Goal: Task Accomplishment & Management: Complete application form

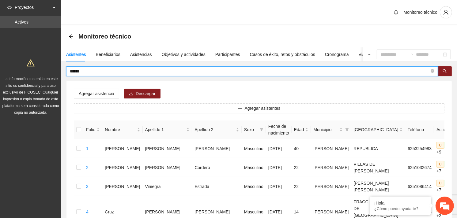
drag, startPoint x: 89, startPoint y: 72, endPoint x: 57, endPoint y: 72, distance: 32.2
type input "*******"
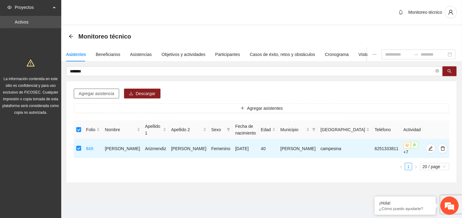
click at [102, 97] on button "Agregar asistencia" at bounding box center [96, 94] width 45 height 10
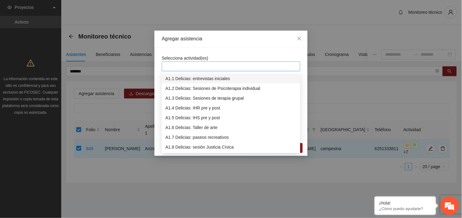
click at [187, 67] on div at bounding box center [230, 66] width 135 height 7
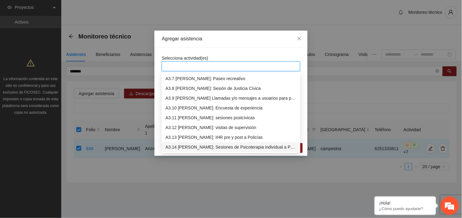
scroll to position [363, 0]
click at [209, 99] on div "A3.9 [PERSON_NAME] Llamadas y/o mensajes a usuarios para programación, seguimie…" at bounding box center [230, 98] width 131 height 7
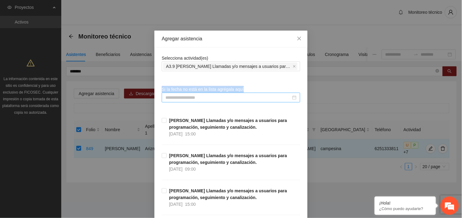
drag, startPoint x: 221, startPoint y: 58, endPoint x: 200, endPoint y: 97, distance: 44.3
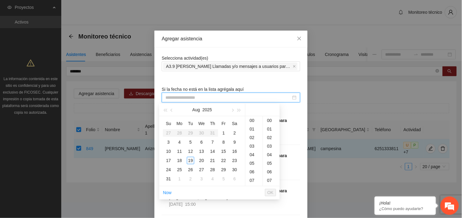
click at [200, 97] on input at bounding box center [228, 97] width 126 height 7
click at [190, 161] on div "19" at bounding box center [190, 160] width 7 height 7
click at [179, 161] on div "18" at bounding box center [179, 160] width 7 height 7
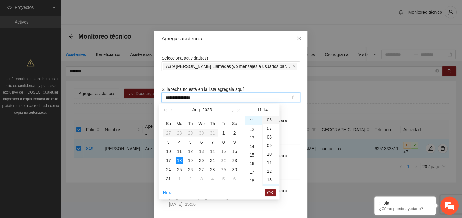
click at [267, 120] on div "06" at bounding box center [271, 120] width 17 height 9
click at [249, 117] on div "09" at bounding box center [253, 117] width 17 height 9
click at [266, 137] on div "48" at bounding box center [271, 138] width 17 height 9
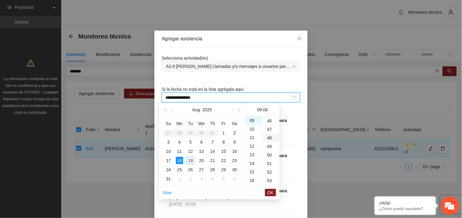
type input "**********"
click at [270, 192] on span "OK" at bounding box center [270, 193] width 6 height 7
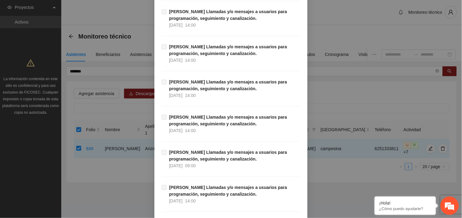
scroll to position [6253, 0]
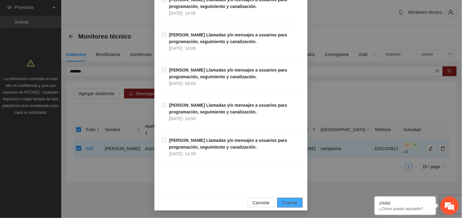
click at [292, 204] on span "Guardar" at bounding box center [290, 203] width 16 height 7
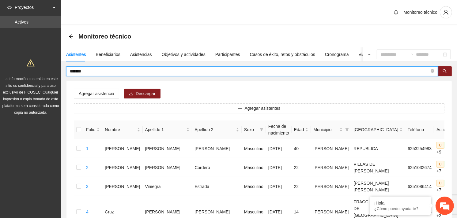
drag, startPoint x: 91, startPoint y: 71, endPoint x: 65, endPoint y: 70, distance: 26.7
type input "**********"
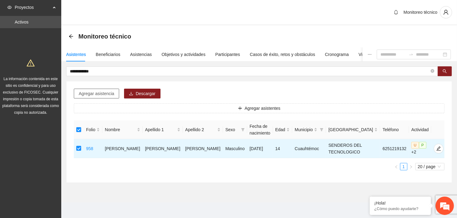
click at [108, 92] on span "Agregar asistencia" at bounding box center [97, 93] width 36 height 7
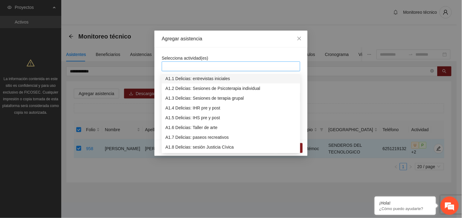
click at [185, 69] on div at bounding box center [230, 66] width 135 height 7
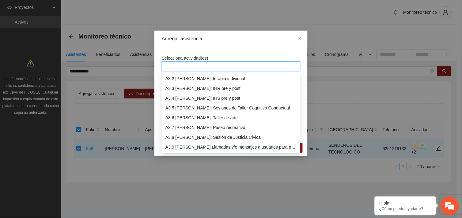
scroll to position [323, 0]
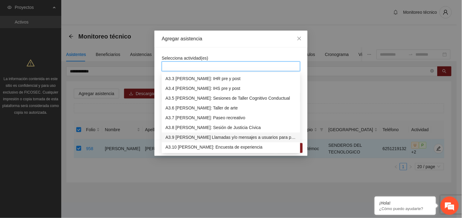
click at [199, 137] on div "A3.9 [PERSON_NAME] Llamadas y/o mensajes a usuarios para programación, seguimie…" at bounding box center [230, 137] width 131 height 7
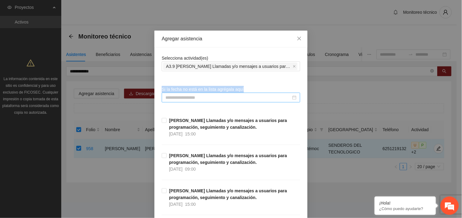
drag, startPoint x: 223, startPoint y: 52, endPoint x: 202, endPoint y: 98, distance: 50.5
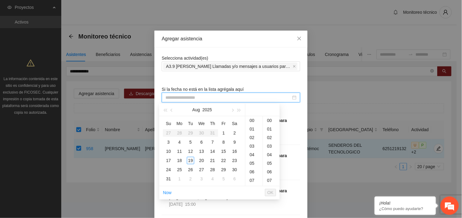
click at [202, 98] on input at bounding box center [228, 97] width 126 height 7
click at [189, 159] on div "19" at bounding box center [190, 160] width 7 height 7
click at [269, 121] on div "06" at bounding box center [271, 120] width 17 height 9
type input "**********"
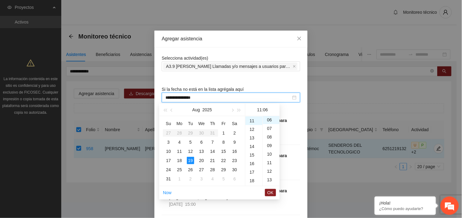
scroll to position [51, 0]
click at [273, 193] on span "OK" at bounding box center [270, 193] width 6 height 7
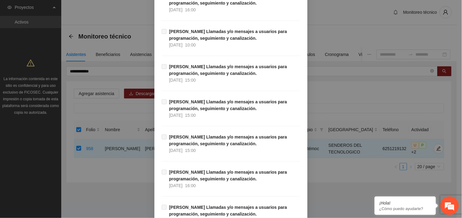
scroll to position [6253, 0]
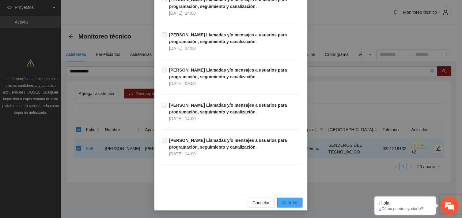
click at [291, 201] on span "Guardar" at bounding box center [290, 203] width 16 height 7
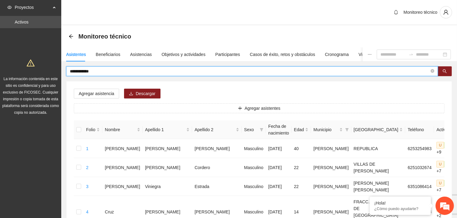
drag, startPoint x: 100, startPoint y: 72, endPoint x: 62, endPoint y: 73, distance: 38.9
type input "**********"
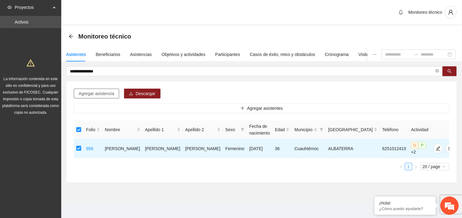
click at [105, 95] on span "Agregar asistencia" at bounding box center [97, 93] width 36 height 7
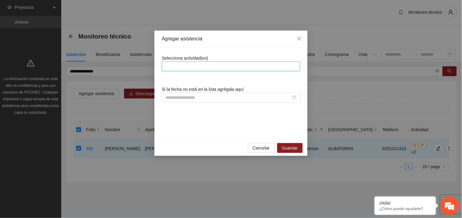
click at [186, 69] on div at bounding box center [230, 66] width 135 height 7
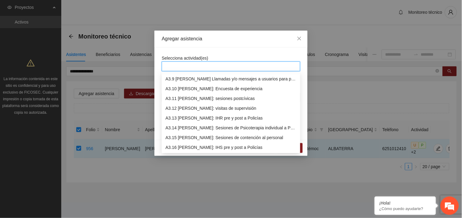
scroll to position [372, 0]
click at [197, 87] on div "A3.9 [PERSON_NAME] Llamadas y/o mensajes a usuarios para programación, seguimie…" at bounding box center [230, 88] width 131 height 7
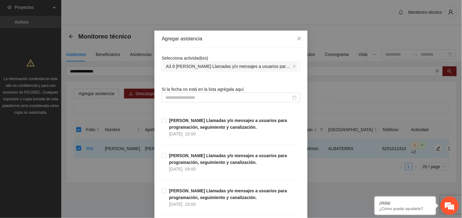
click at [197, 97] on input at bounding box center [228, 97] width 126 height 7
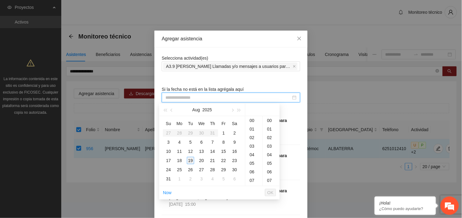
click at [190, 160] on div "19" at bounding box center [190, 160] width 7 height 7
click at [252, 119] on div "11" at bounding box center [253, 121] width 17 height 9
click at [266, 122] on div "07" at bounding box center [271, 123] width 17 height 9
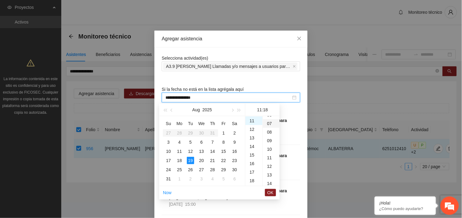
type input "**********"
click at [271, 192] on span "OK" at bounding box center [270, 193] width 6 height 7
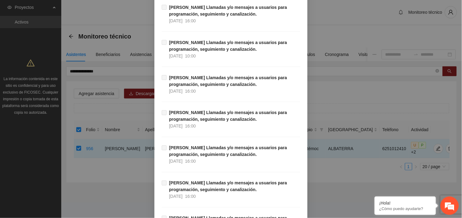
scroll to position [6253, 0]
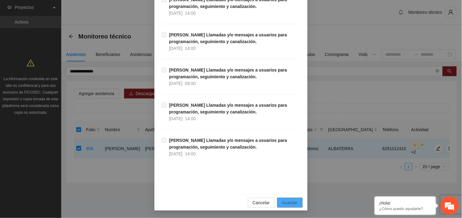
click at [290, 202] on span "Guardar" at bounding box center [290, 203] width 16 height 7
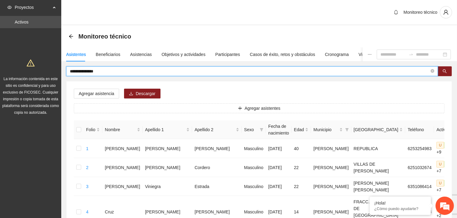
drag, startPoint x: 120, startPoint y: 71, endPoint x: 56, endPoint y: 76, distance: 64.2
type input "********"
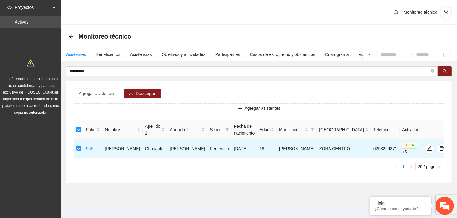
click at [93, 93] on span "Agregar asistencia" at bounding box center [97, 93] width 36 height 7
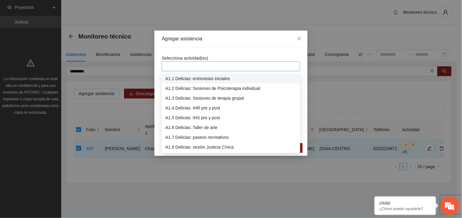
click at [214, 65] on div at bounding box center [230, 66] width 135 height 7
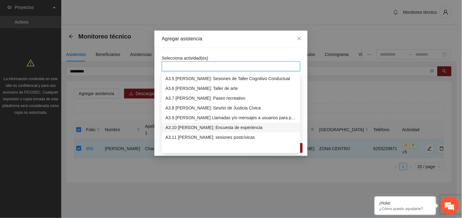
scroll to position [353, 0]
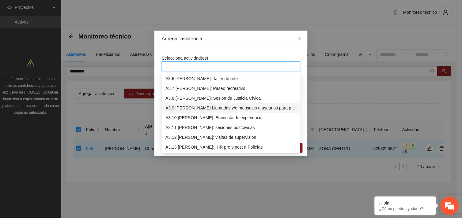
click at [223, 108] on div "A3.9 [PERSON_NAME] Llamadas y/o mensajes a usuarios para programación, seguimie…" at bounding box center [230, 108] width 131 height 7
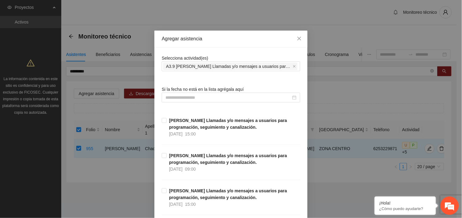
click at [197, 96] on input at bounding box center [228, 97] width 126 height 7
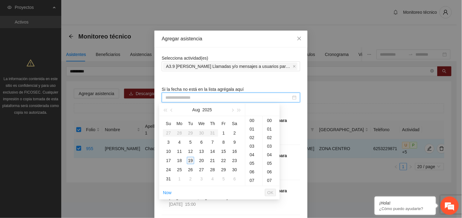
click at [192, 159] on div "19" at bounding box center [190, 160] width 7 height 7
click at [268, 117] on div "24" at bounding box center [271, 116] width 17 height 9
type input "**********"
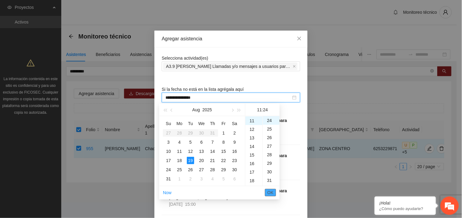
click at [269, 194] on span "OK" at bounding box center [270, 193] width 6 height 7
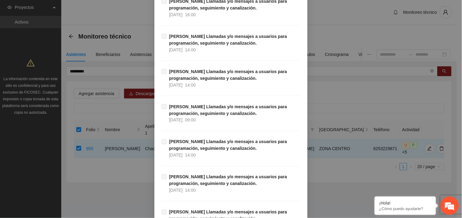
scroll to position [6253, 0]
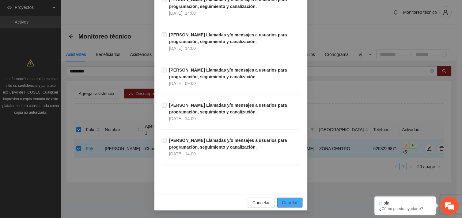
click at [288, 204] on span "Guardar" at bounding box center [290, 203] width 16 height 7
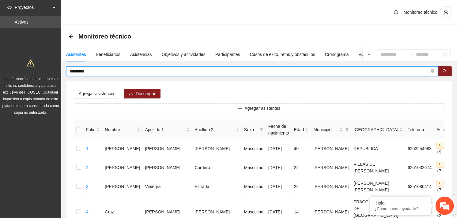
drag, startPoint x: 93, startPoint y: 73, endPoint x: 41, endPoint y: 74, distance: 52.1
type input "**********"
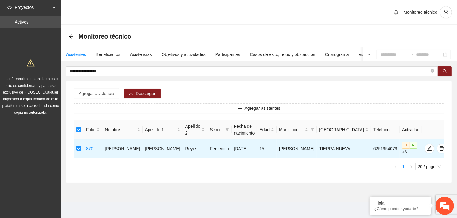
click at [105, 92] on span "Agregar asistencia" at bounding box center [97, 93] width 36 height 7
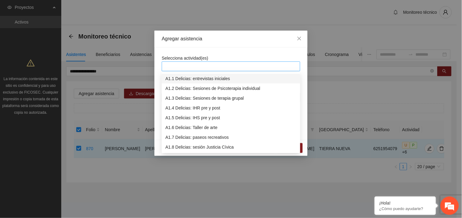
click at [210, 67] on div at bounding box center [230, 66] width 135 height 7
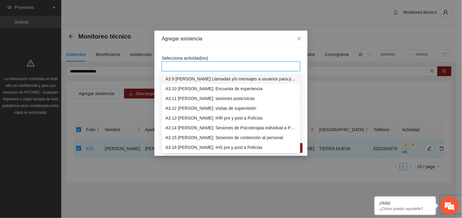
scroll to position [372, 0]
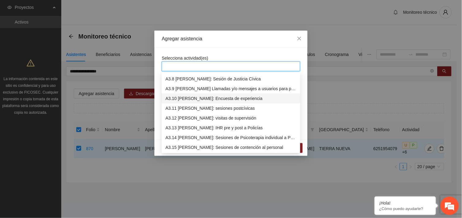
click at [226, 100] on div "A3.10 [PERSON_NAME]: Encuesta de experiencia" at bounding box center [230, 98] width 131 height 7
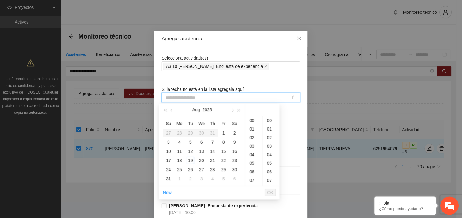
click at [203, 96] on input at bounding box center [228, 97] width 126 height 7
click at [191, 159] on div "19" at bounding box center [190, 160] width 7 height 7
click at [252, 163] on div "13" at bounding box center [253, 165] width 17 height 9
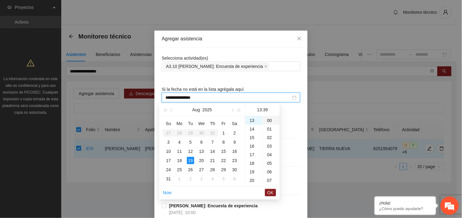
click at [271, 121] on div "00" at bounding box center [271, 120] width 17 height 9
click at [255, 131] on div "14" at bounding box center [253, 129] width 17 height 9
type input "**********"
click at [268, 195] on span "OK" at bounding box center [270, 193] width 6 height 7
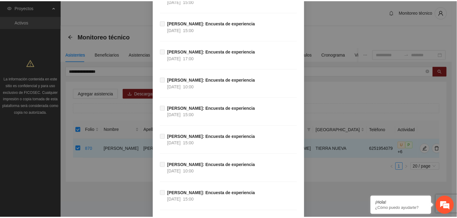
scroll to position [6046, 0]
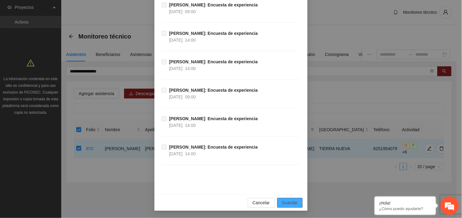
click at [292, 199] on button "Guardar" at bounding box center [289, 203] width 25 height 10
